Goal: Task Accomplishment & Management: Complete application form

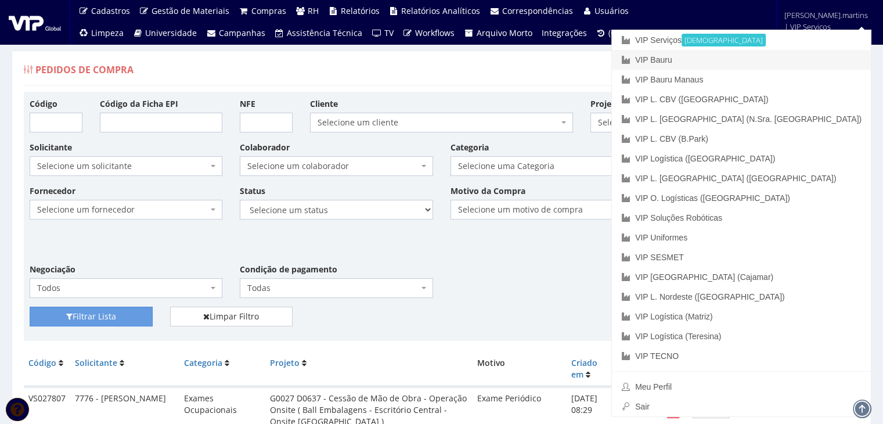
click at [782, 56] on link "VIP Bauru" at bounding box center [741, 60] width 259 height 20
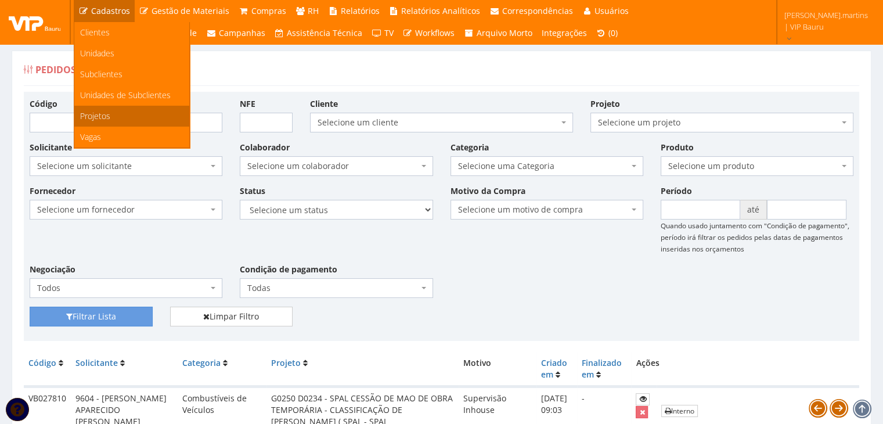
click at [128, 109] on link "Projetos" at bounding box center [131, 116] width 115 height 21
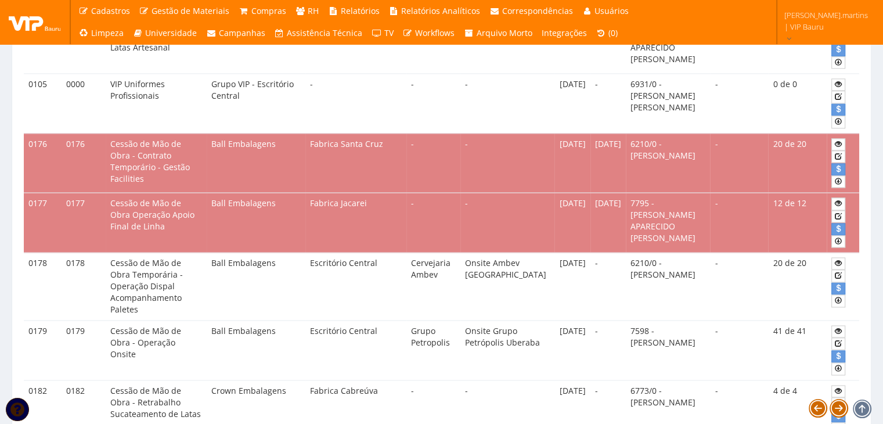
scroll to position [1741, 0]
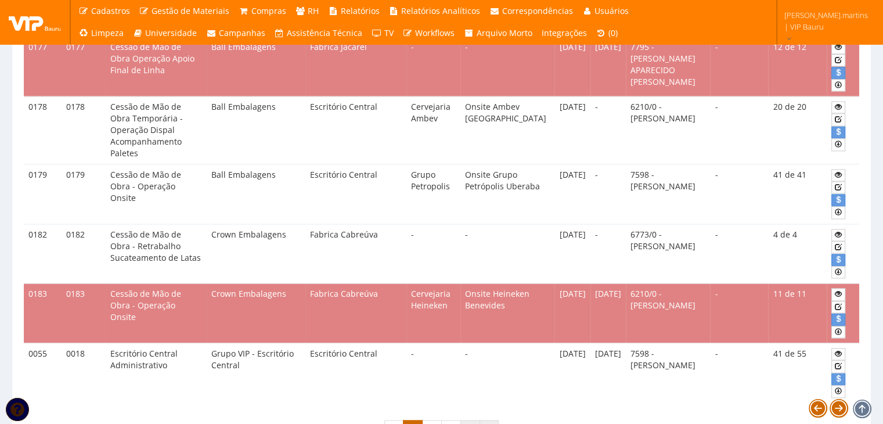
drag, startPoint x: 467, startPoint y: 363, endPoint x: 487, endPoint y: 360, distance: 20.5
click at [467, 420] on link "4" at bounding box center [470, 430] width 20 height 20
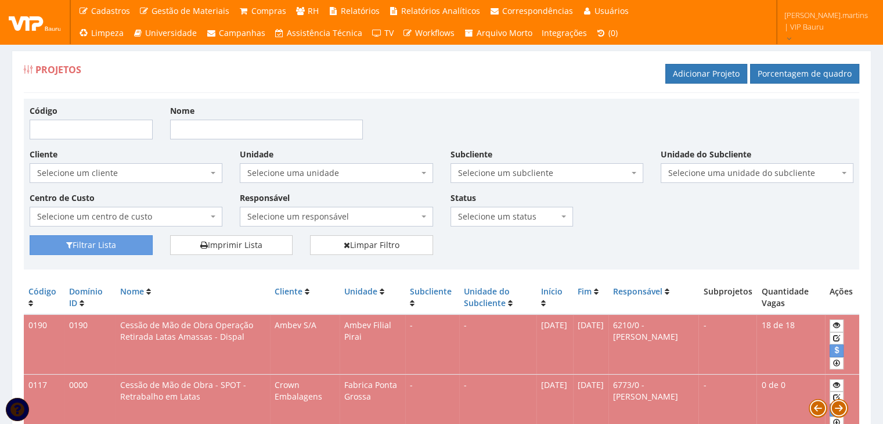
click at [344, 179] on span "Selecione uma unidade" at bounding box center [336, 173] width 193 height 20
click at [209, 167] on span "Selecione um cliente" at bounding box center [126, 173] width 193 height 20
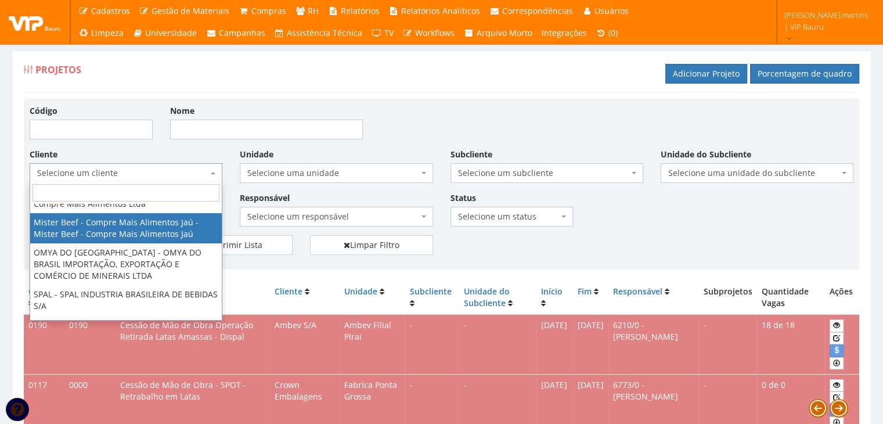
scroll to position [270, 0]
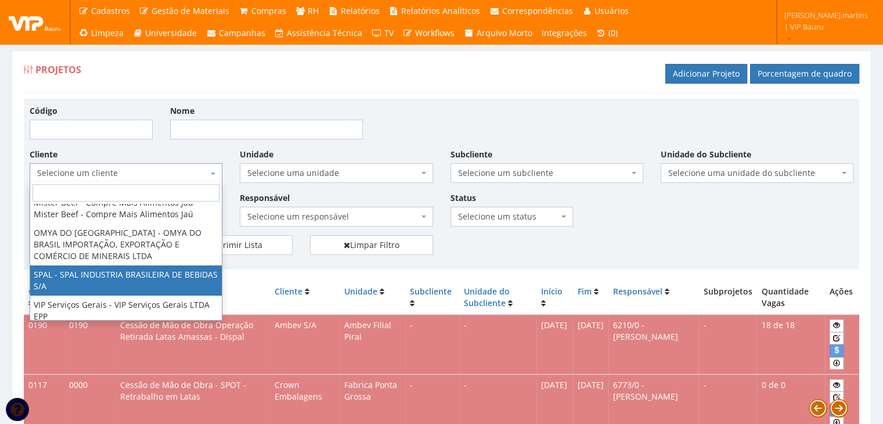
select select "59"
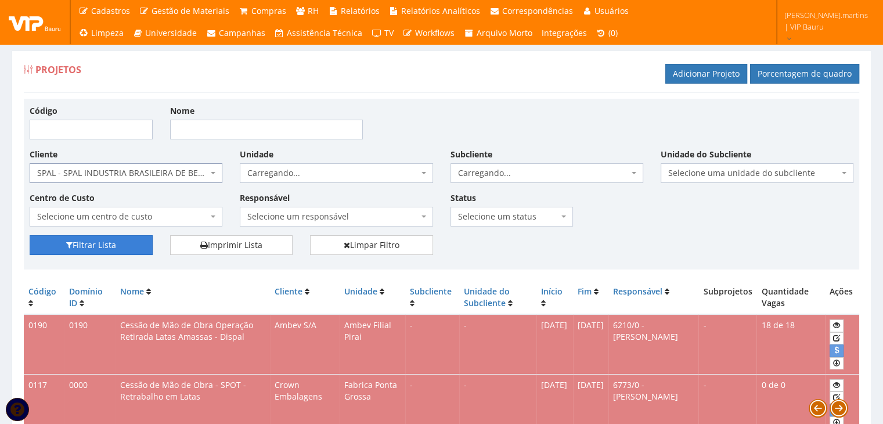
click at [116, 241] on button "Filtrar Lista" at bounding box center [91, 245] width 123 height 20
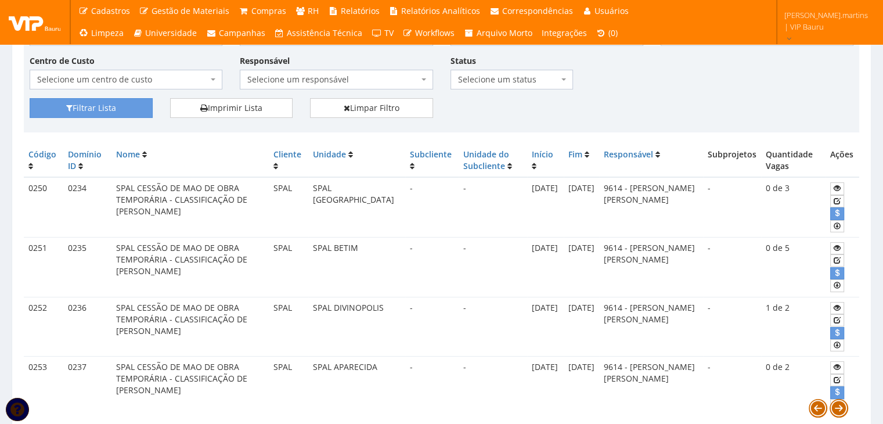
scroll to position [154, 0]
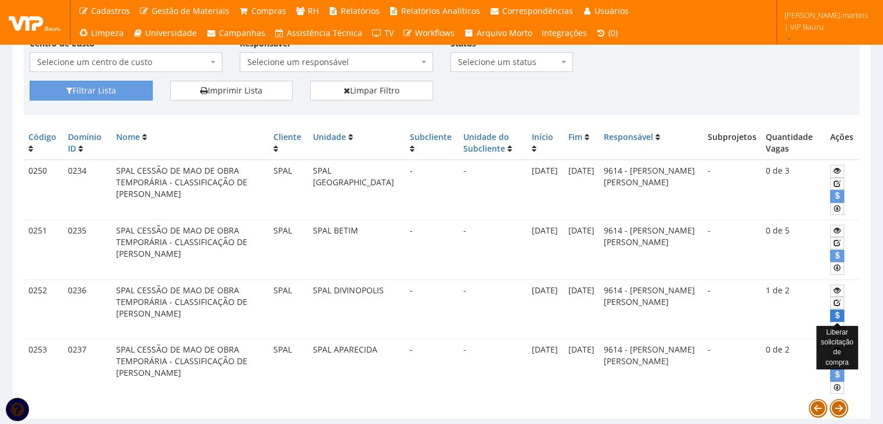
click at [836, 312] on icon "submit" at bounding box center [836, 315] width 7 height 8
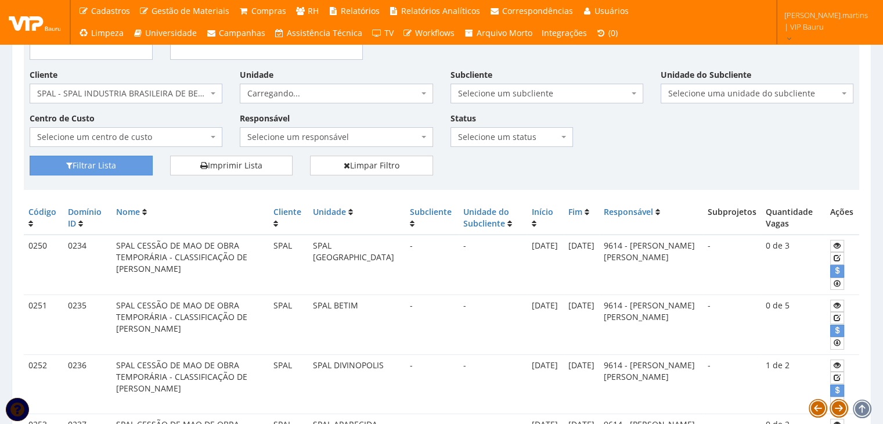
scroll to position [32, 0]
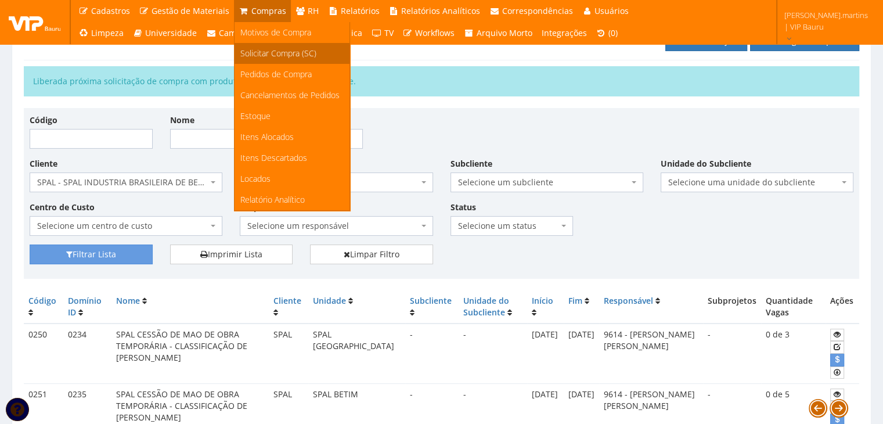
click at [257, 55] on span "Solicitar Compra (SC)" at bounding box center [278, 53] width 76 height 11
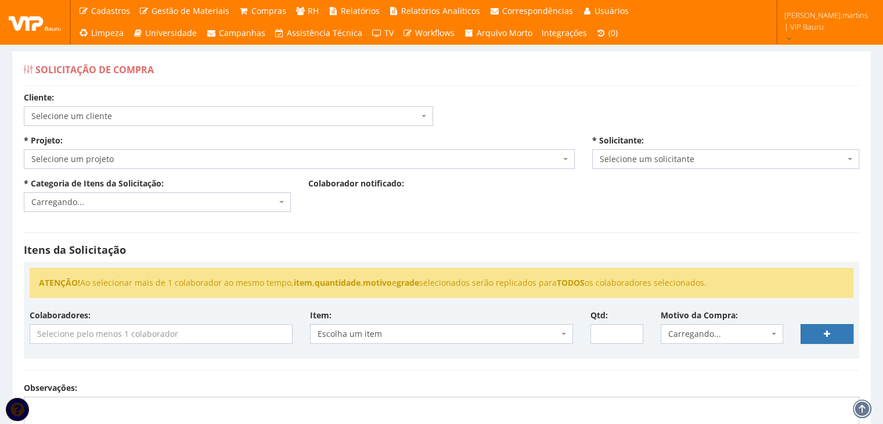
click at [281, 121] on span "Selecione um cliente" at bounding box center [224, 116] width 387 height 12
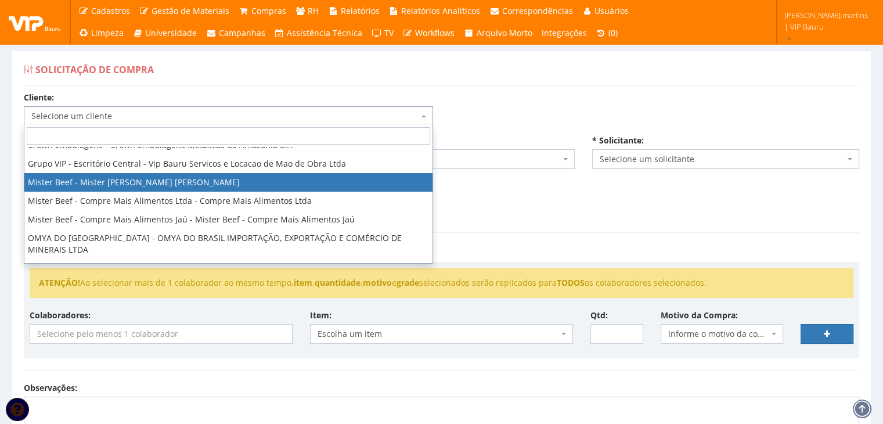
scroll to position [116, 0]
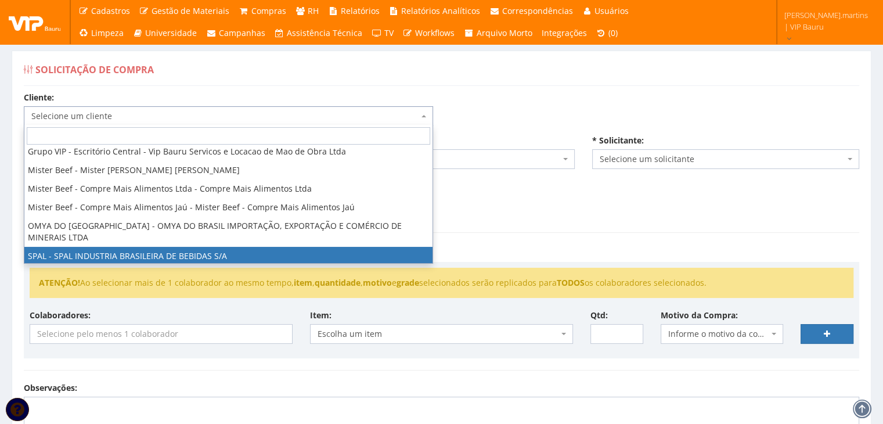
select select "59"
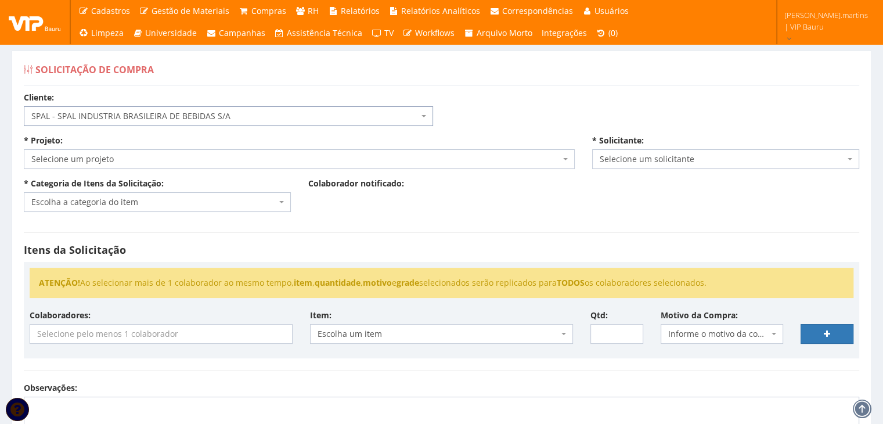
click at [173, 161] on span "Selecione um projeto" at bounding box center [295, 159] width 529 height 12
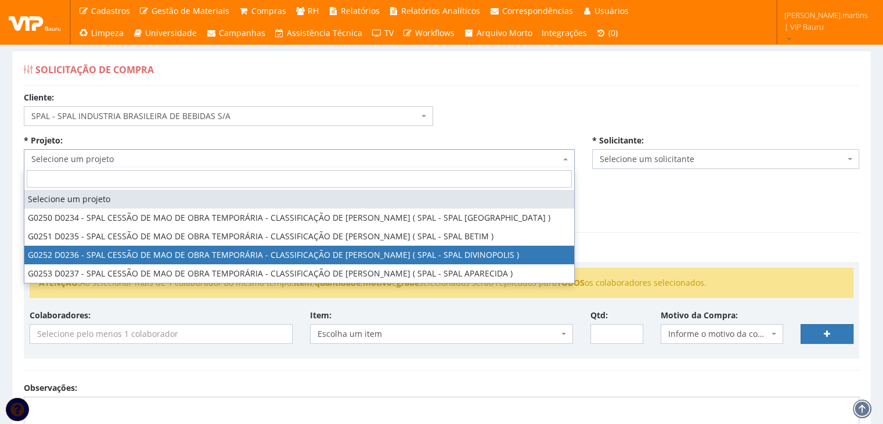
select select "252"
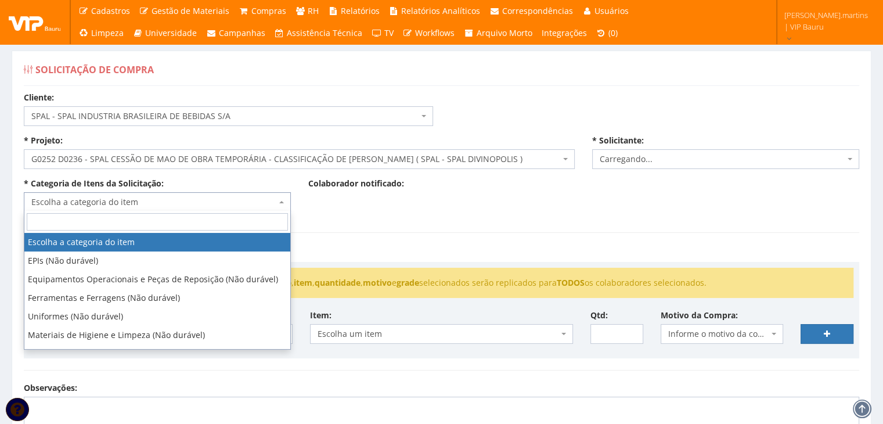
click at [208, 196] on span "Escolha a categoria do item" at bounding box center [153, 202] width 245 height 12
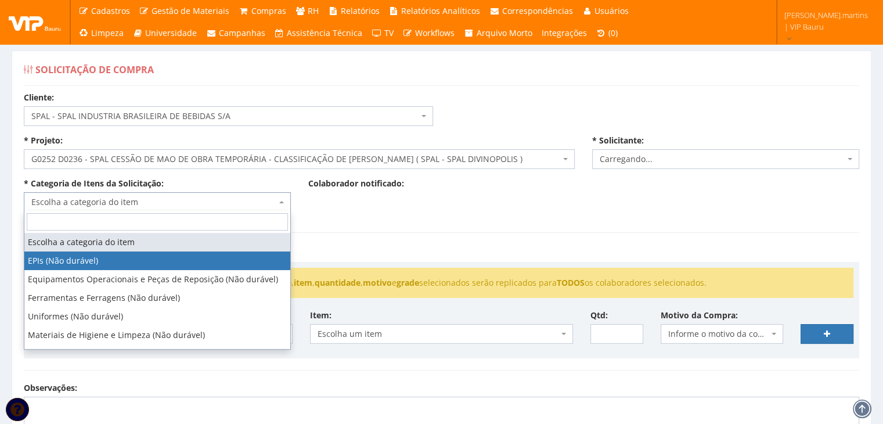
select select "1"
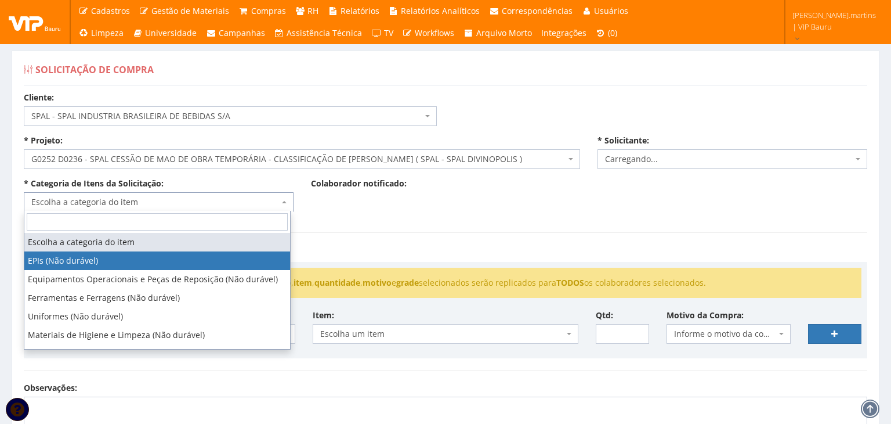
select select "2471"
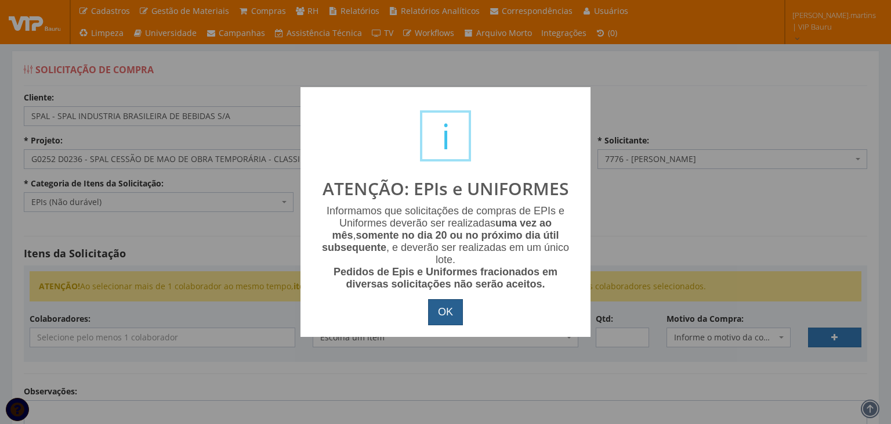
click at [451, 313] on button "OK" at bounding box center [445, 312] width 35 height 27
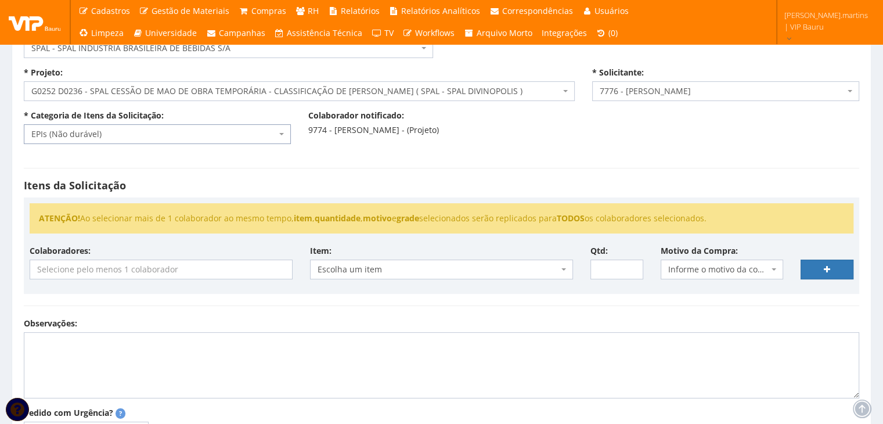
scroll to position [77, 0]
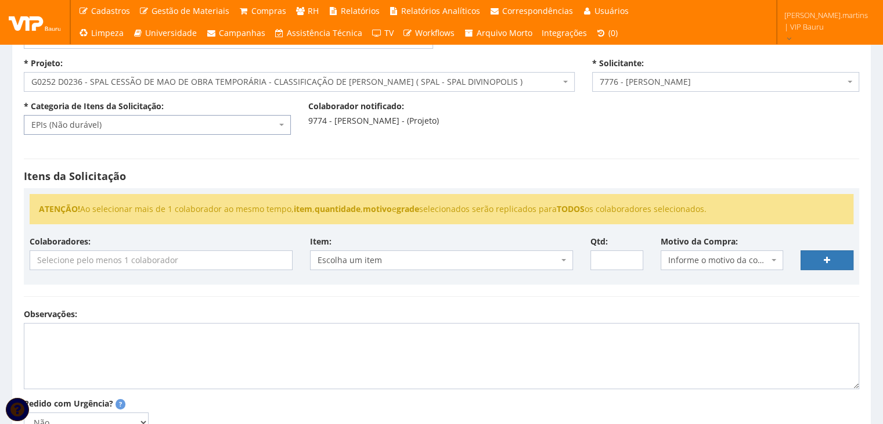
click at [205, 261] on input "search" at bounding box center [161, 260] width 262 height 19
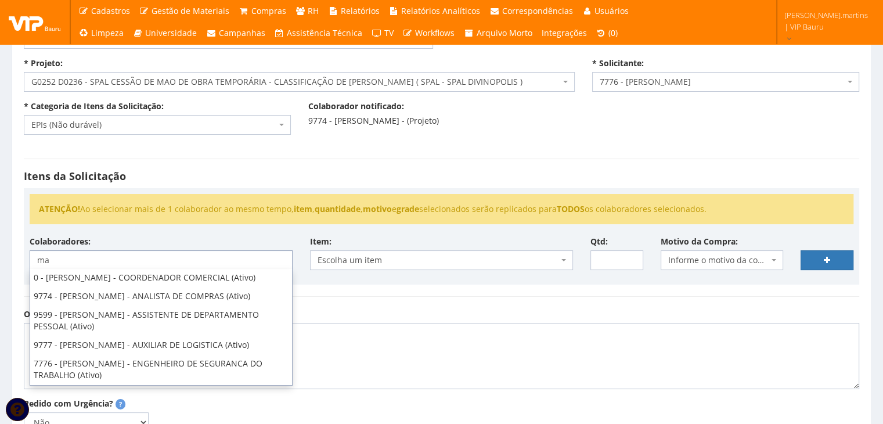
scroll to position [0, 0]
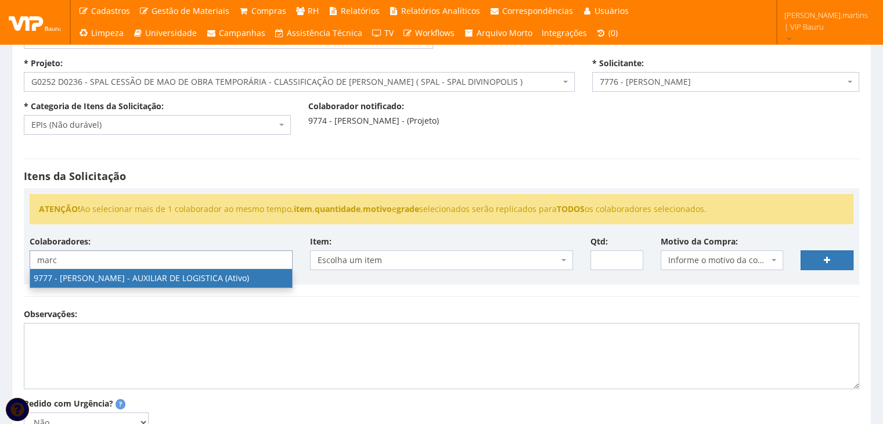
type input "marc"
select select "4103"
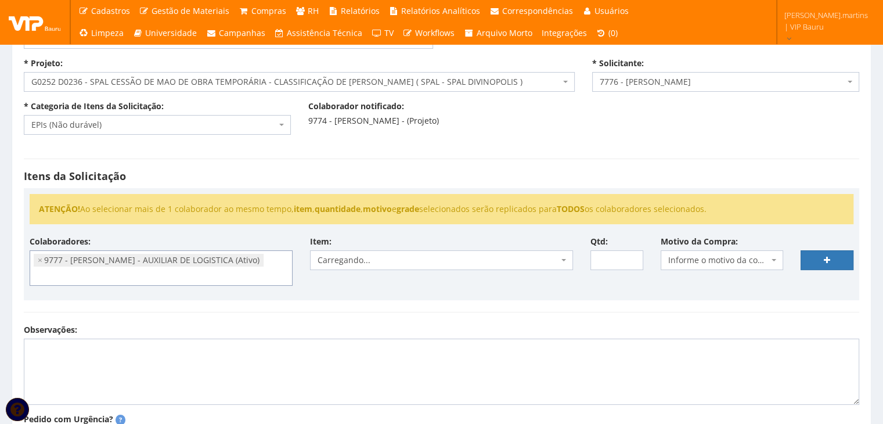
scroll to position [152, 0]
click at [707, 257] on span "Informe o motivo da compra" at bounding box center [718, 260] width 101 height 12
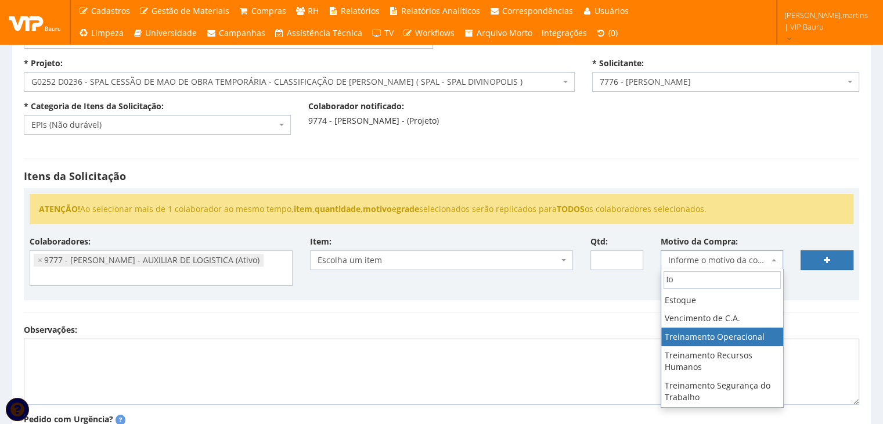
type input "t"
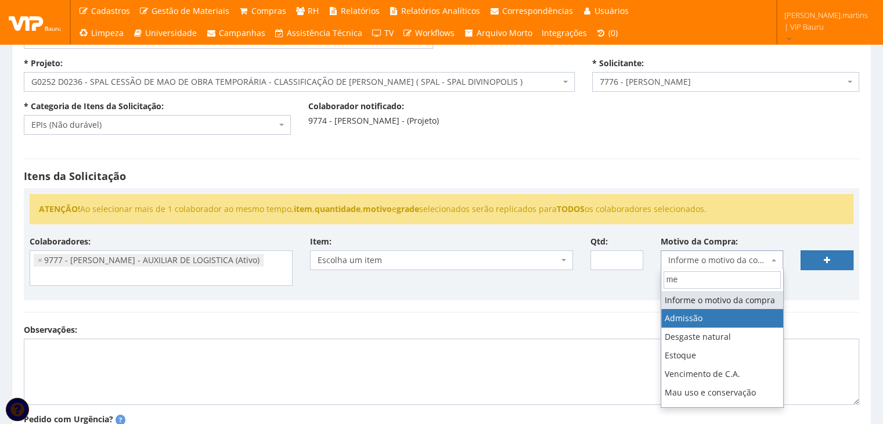
type input "mel"
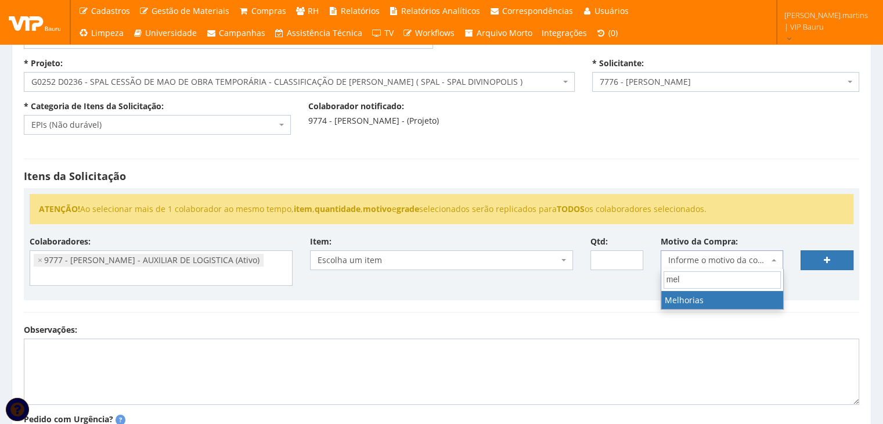
select select "28"
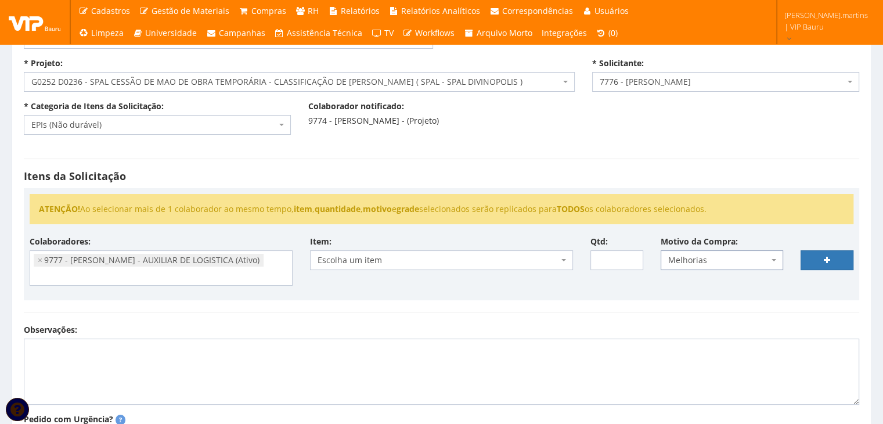
click at [498, 254] on span "Escolha um item" at bounding box center [437, 260] width 241 height 12
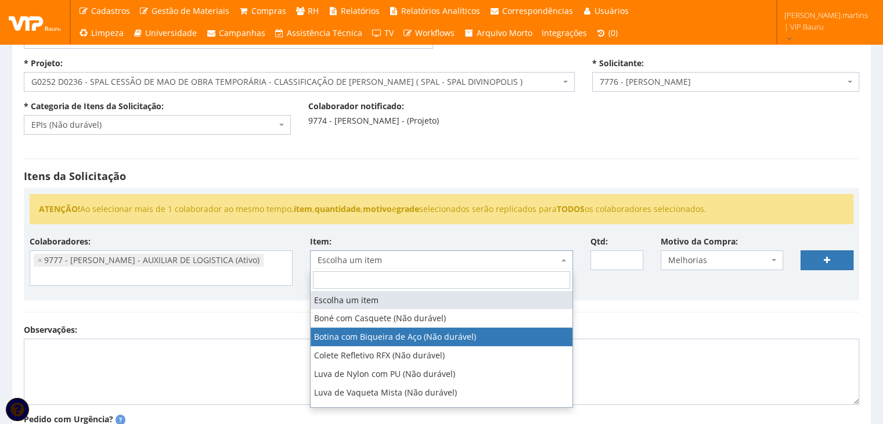
select select "46"
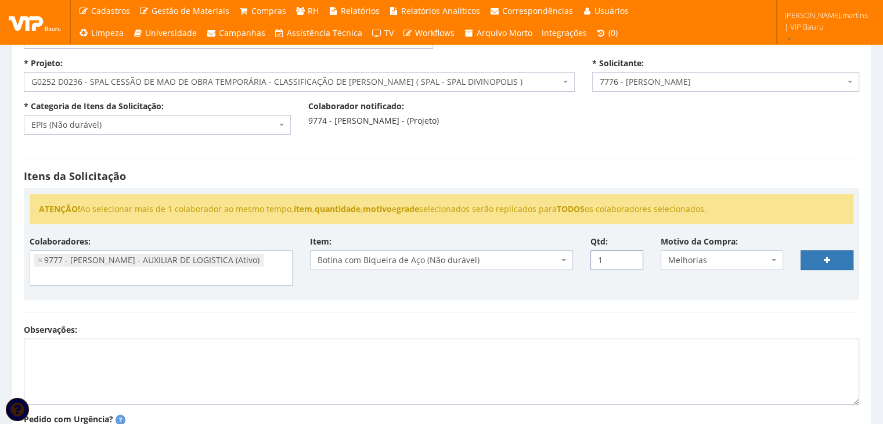
type input "1"
click at [632, 255] on input "1" at bounding box center [616, 260] width 53 height 20
click at [812, 261] on link at bounding box center [826, 260] width 53 height 20
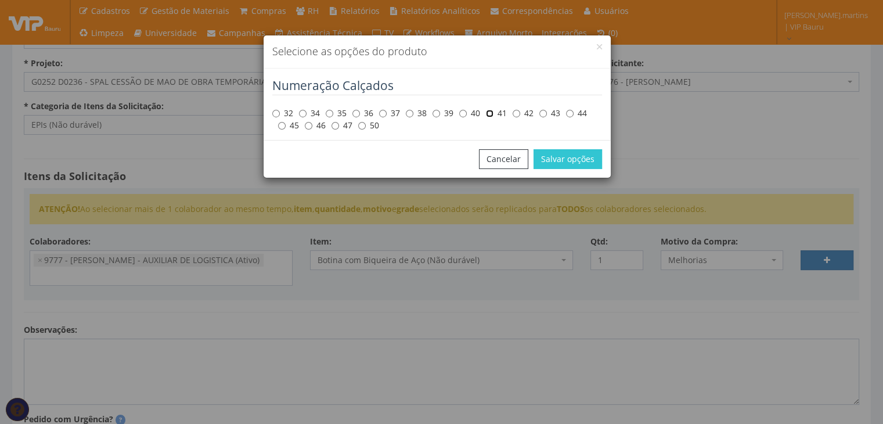
click at [490, 114] on input "41" at bounding box center [490, 114] width 8 height 8
radio input "true"
click at [556, 157] on button "Salvar opções" at bounding box center [567, 159] width 68 height 20
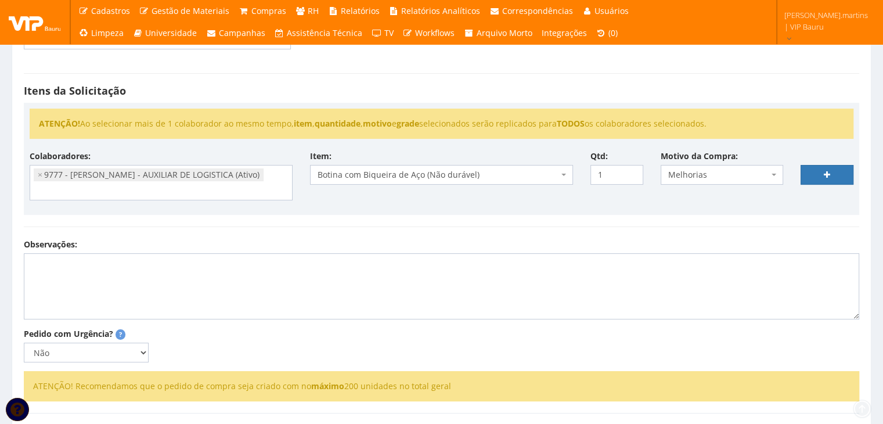
scroll to position [232, 0]
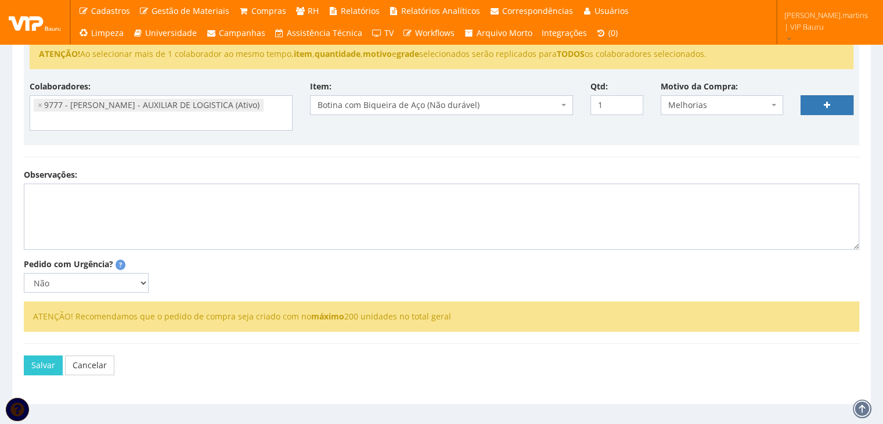
select select
type input "0"
select select
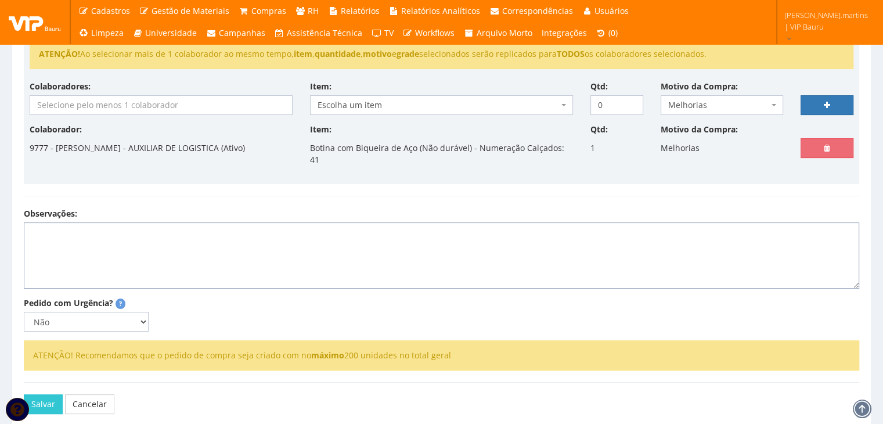
click at [458, 222] on textarea "Observações:" at bounding box center [441, 255] width 835 height 66
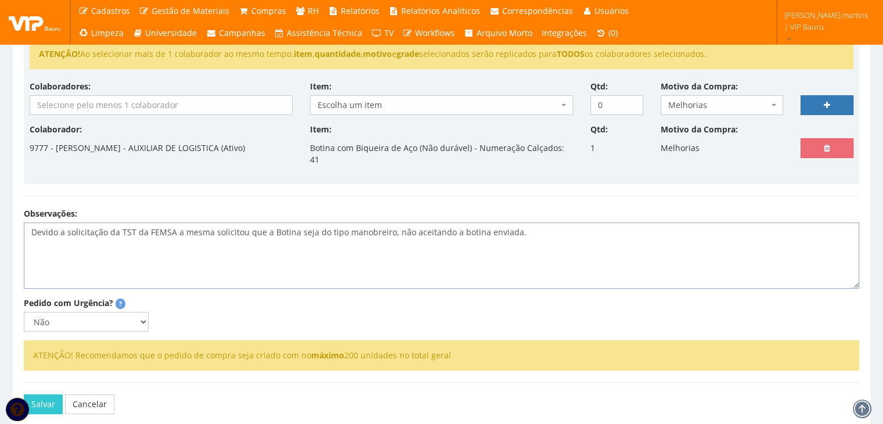
type textarea "Devido a solicitação da TST da FEMSA a mesma solicitou que a Botina seja do tip…"
click at [139, 312] on select "Não Sim" at bounding box center [86, 322] width 125 height 20
select select "1"
click at [24, 312] on select "Não Sim" at bounding box center [86, 322] width 125 height 20
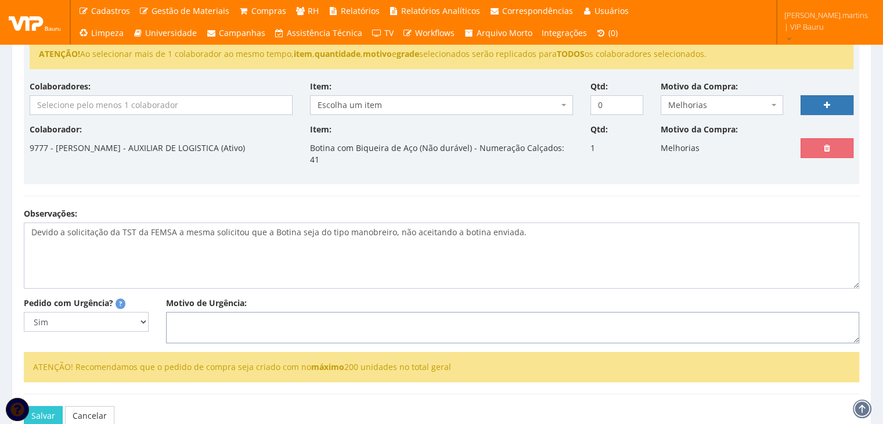
click at [204, 314] on textarea "Motivo de Urgência:" at bounding box center [512, 327] width 693 height 31
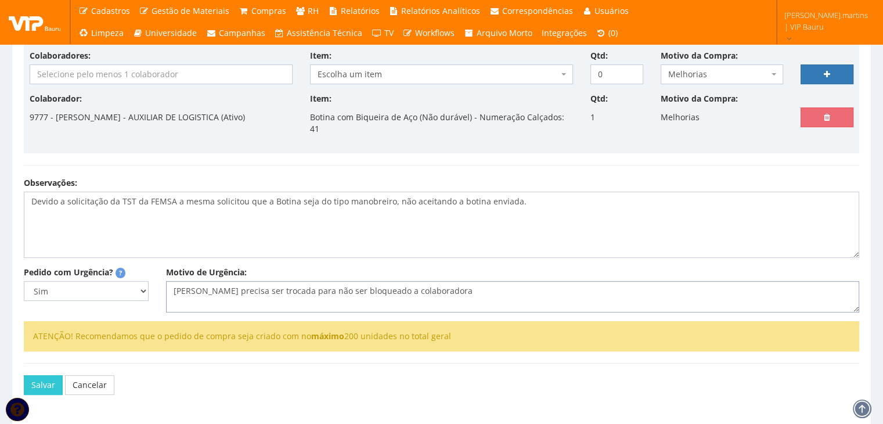
scroll to position [251, 0]
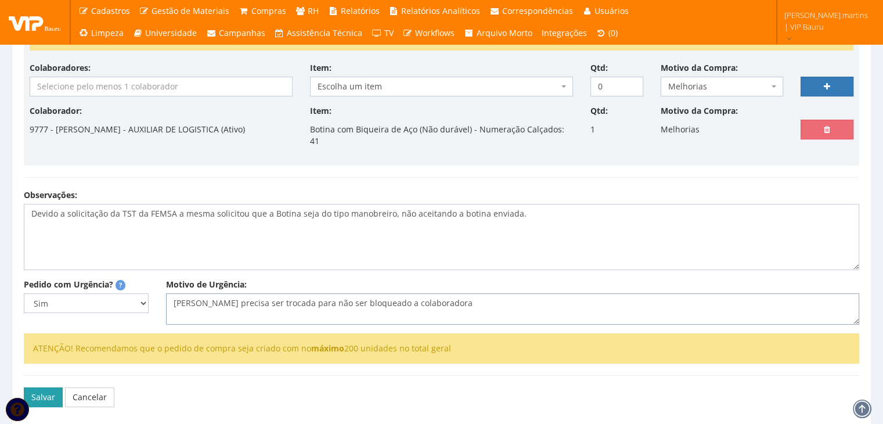
type textarea "Botina precisa ser trocada para não ser bloqueado a colaboradora"
click at [50, 387] on button "Salvar" at bounding box center [43, 397] width 39 height 20
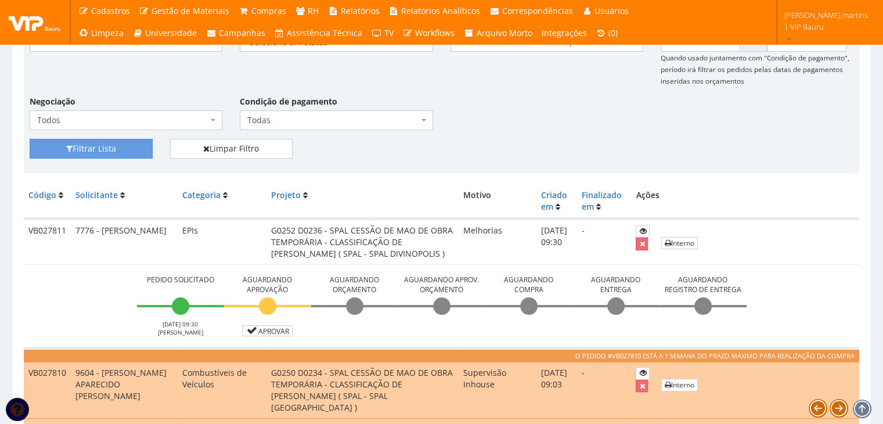
scroll to position [232, 0]
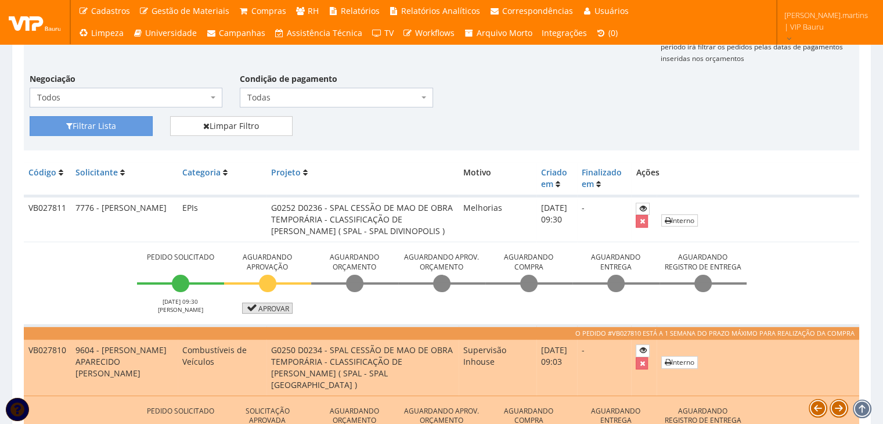
click at [280, 305] on link "Aprovar" at bounding box center [267, 307] width 51 height 11
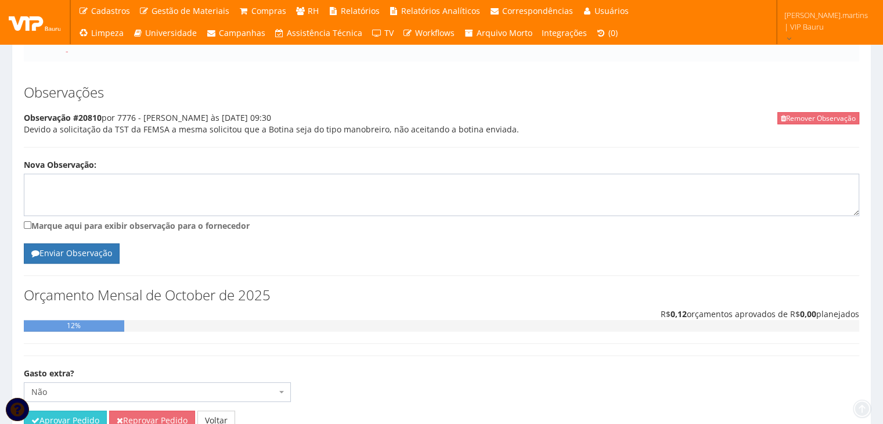
scroll to position [391, 0]
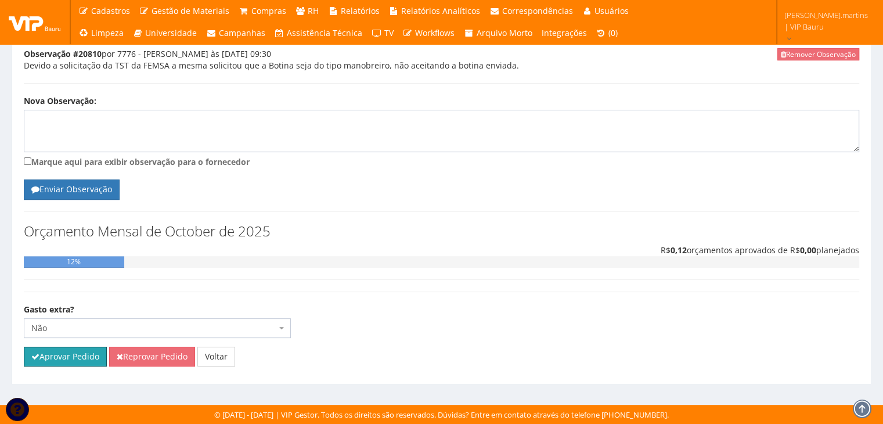
drag, startPoint x: 63, startPoint y: 353, endPoint x: 478, endPoint y: 59, distance: 508.6
click at [63, 353] on button "Aprovar Pedido" at bounding box center [65, 356] width 83 height 20
